Goal: Book appointment/travel/reservation

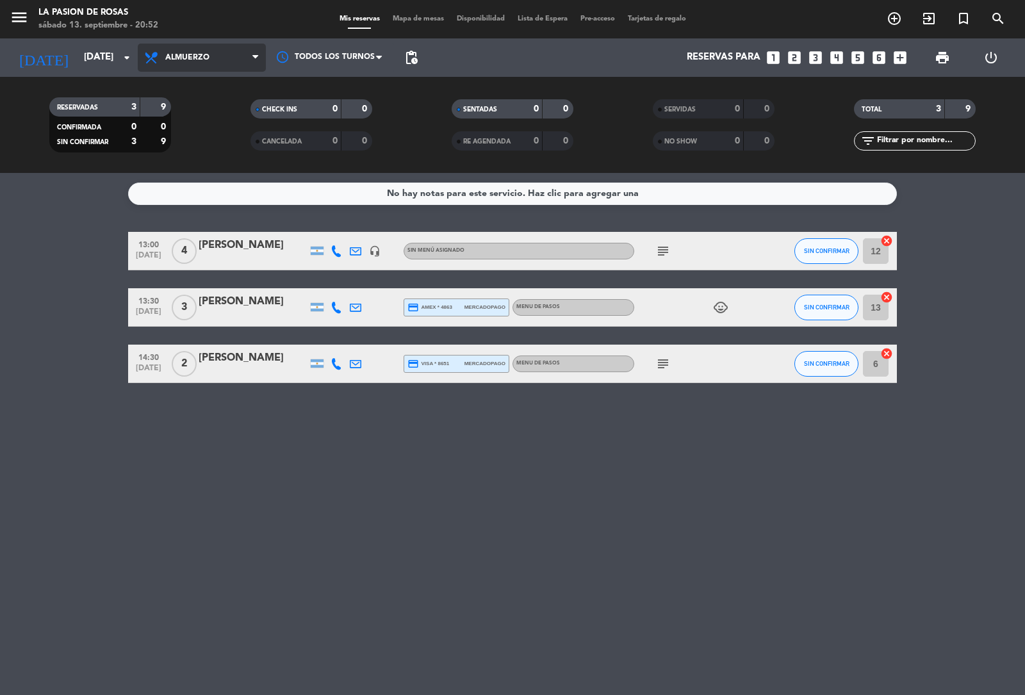
click at [191, 58] on span "Almuerzo" at bounding box center [187, 57] width 44 height 9
click at [100, 70] on div "[DATE] [DATE] arrow_drop_down" at bounding box center [74, 58] width 128 height 28
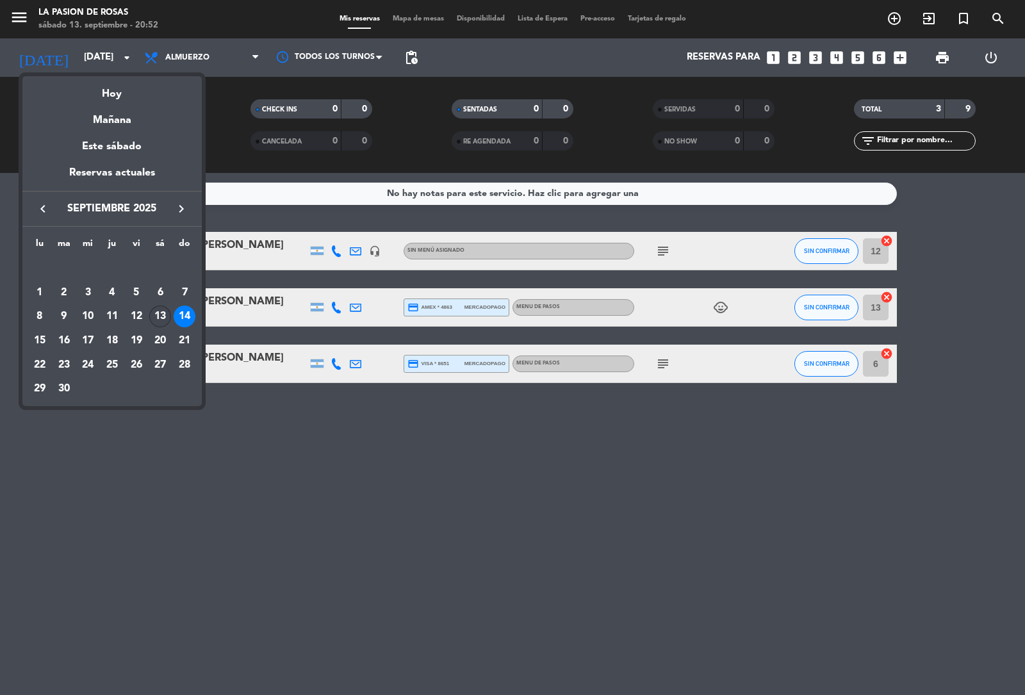
click at [156, 313] on div "13" at bounding box center [160, 317] width 22 height 22
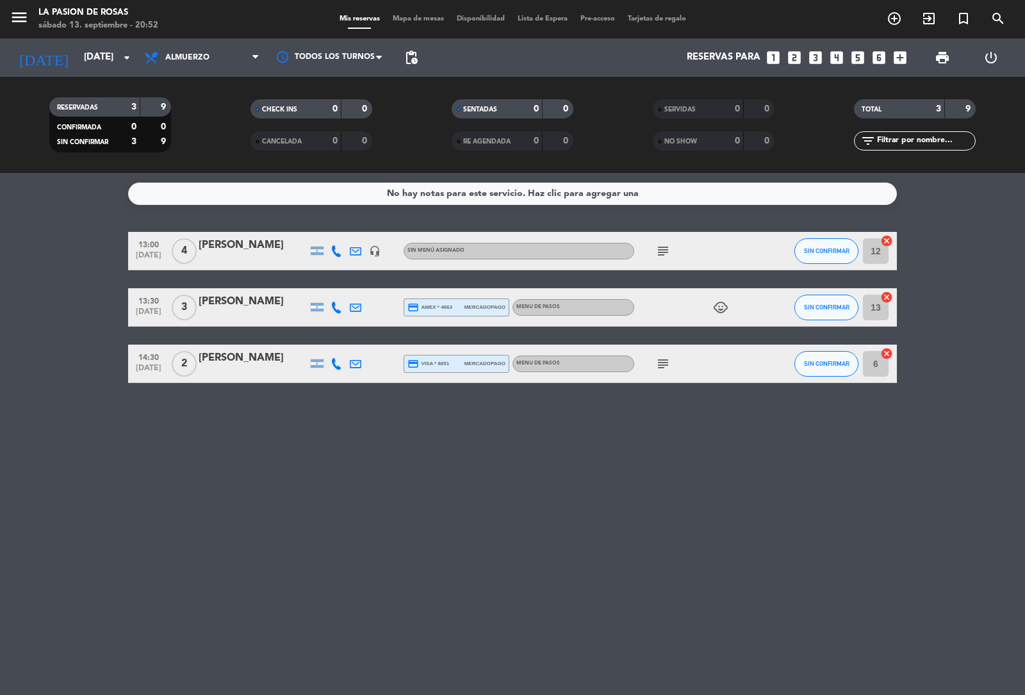
type input "[DATE]"
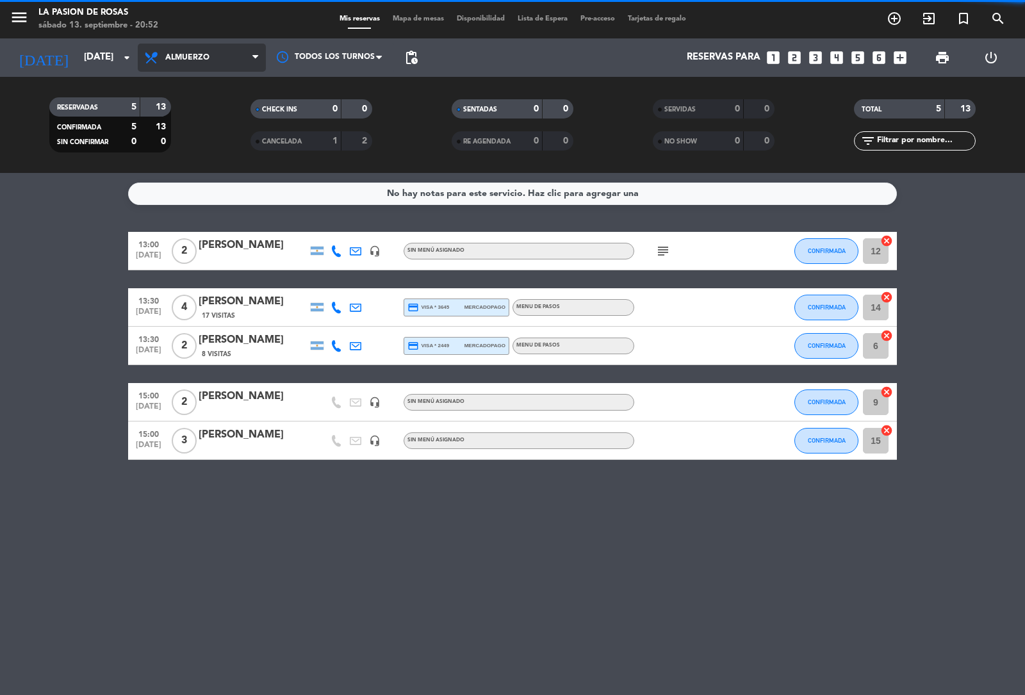
click at [227, 58] on span "Almuerzo" at bounding box center [202, 58] width 128 height 28
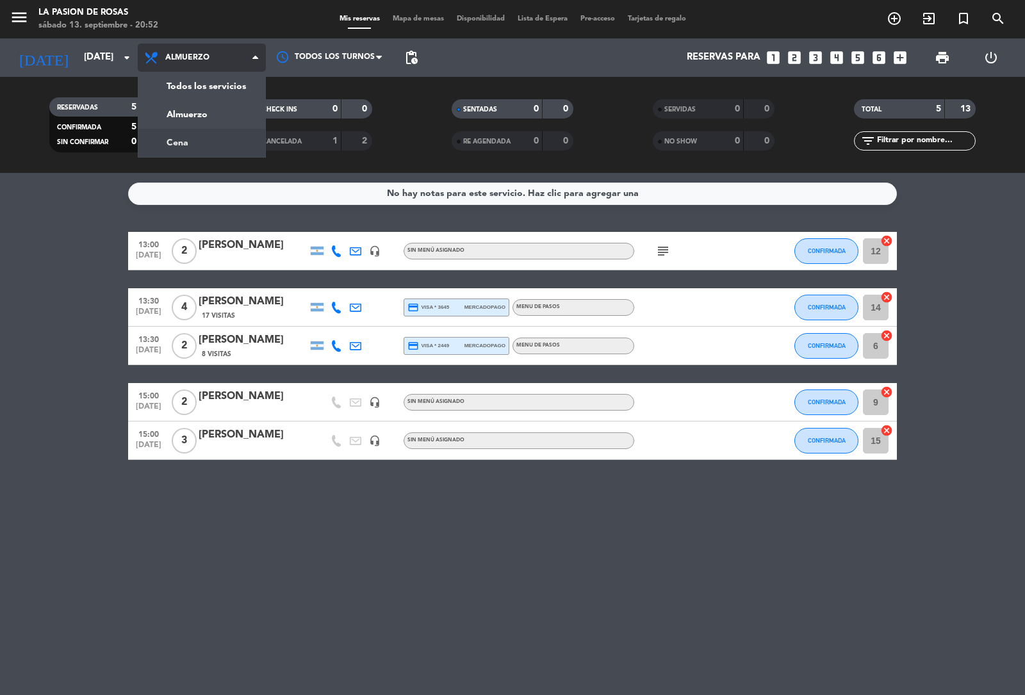
click at [196, 145] on div "menu La [PERSON_NAME] [DATE] 13. septiembre - 20:52 Mis reservas Mapa de mesas …" at bounding box center [512, 86] width 1025 height 173
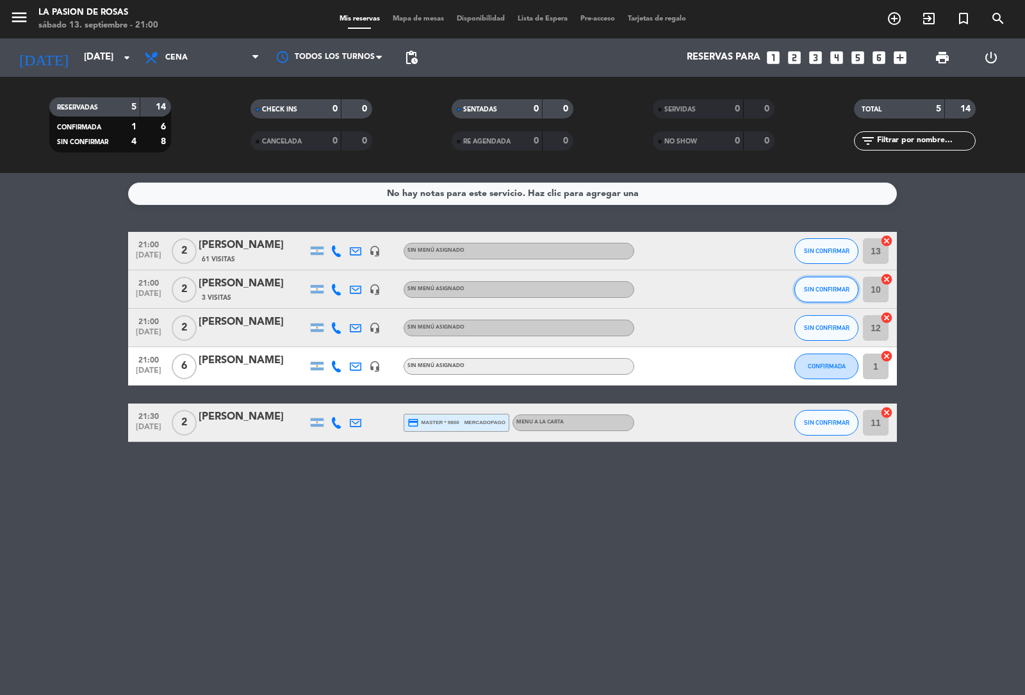
click at [816, 292] on span "SIN CONFIRMAR" at bounding box center [826, 289] width 45 height 7
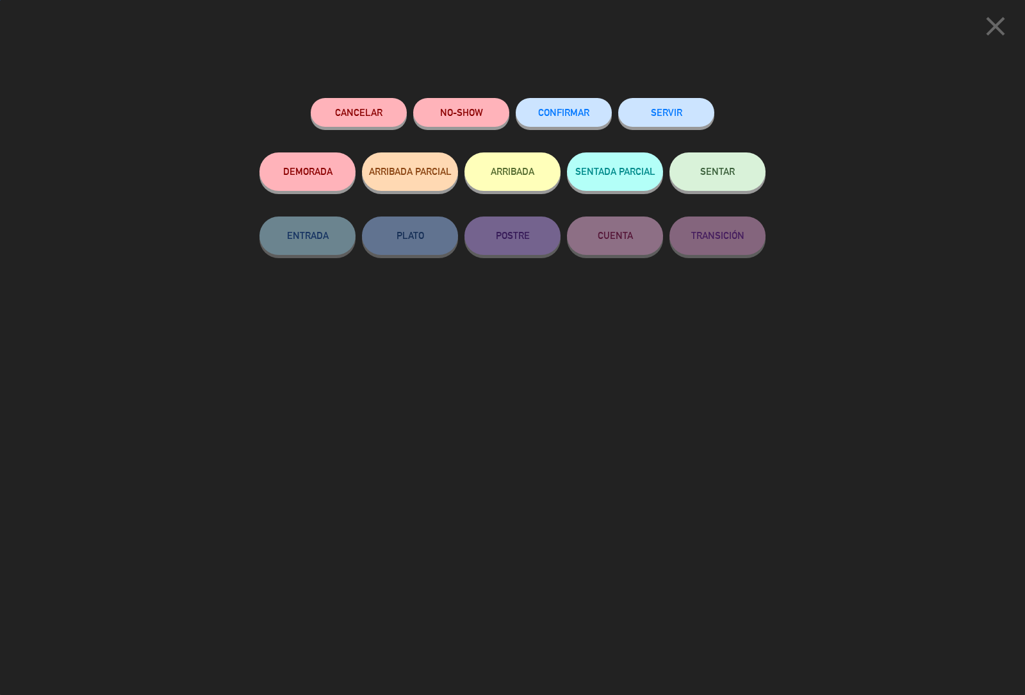
click at [573, 113] on span "CONFIRMAR" at bounding box center [563, 112] width 51 height 11
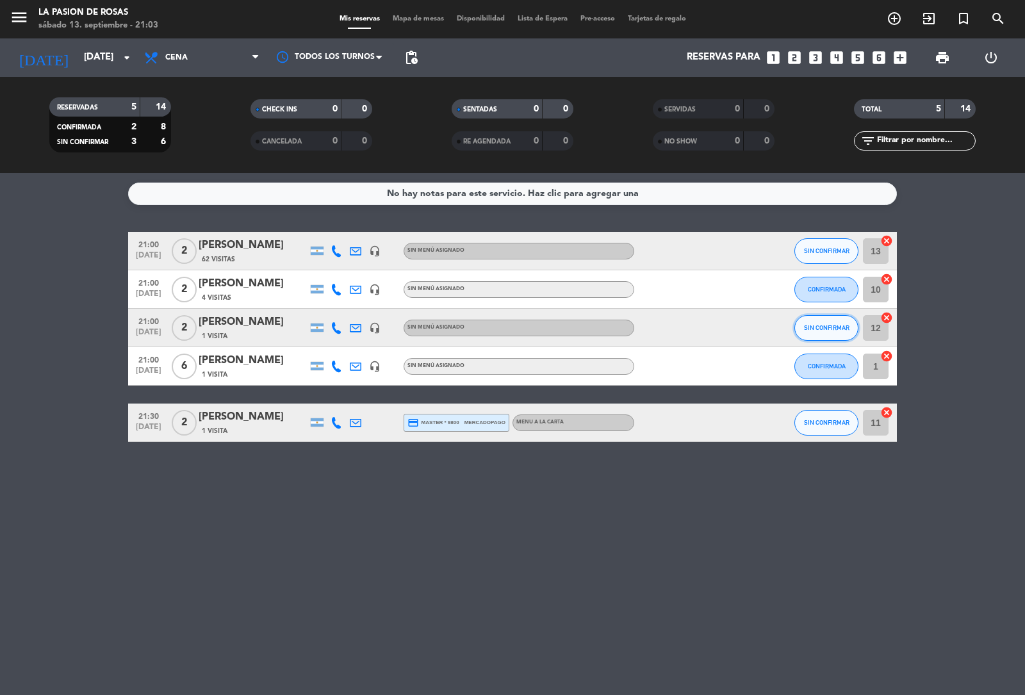
click at [827, 320] on button "SIN CONFIRMAR" at bounding box center [826, 328] width 64 height 26
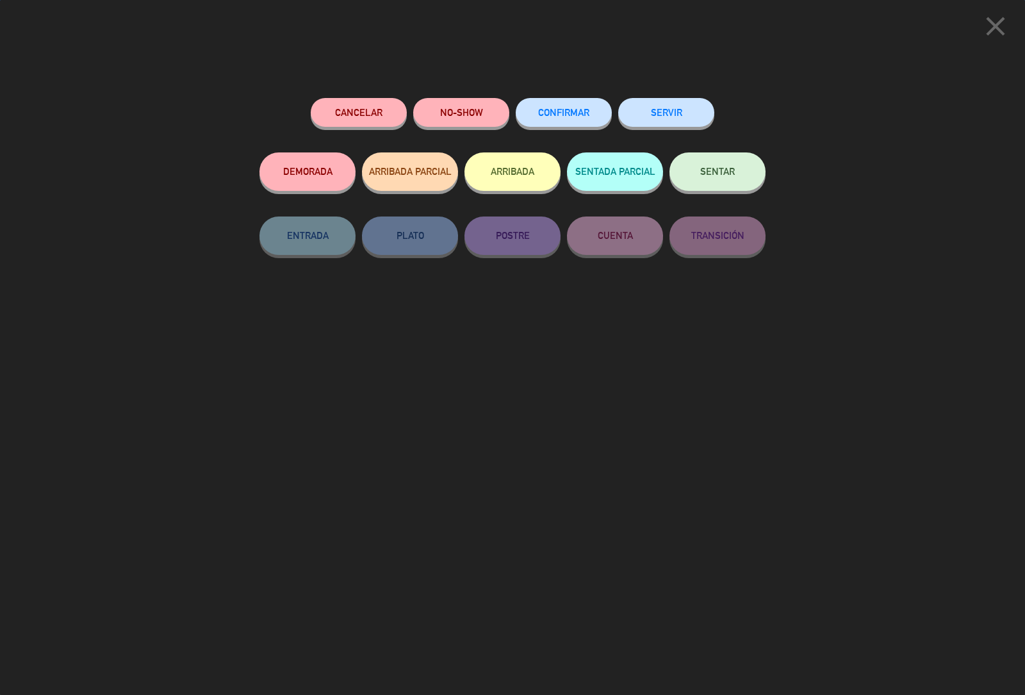
click at [569, 110] on span "CONFIRMAR" at bounding box center [563, 112] width 51 height 11
